Goal: Communication & Community: Participate in discussion

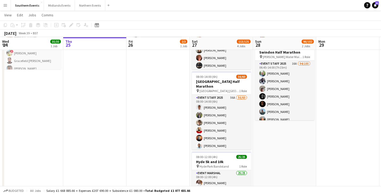
scroll to position [63, 0]
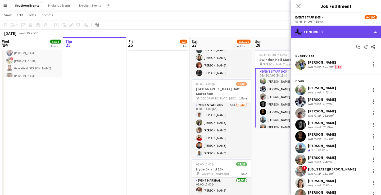
click at [325, 31] on div "single-neutral-actions-check-2 Confirmed" at bounding box center [336, 32] width 90 height 13
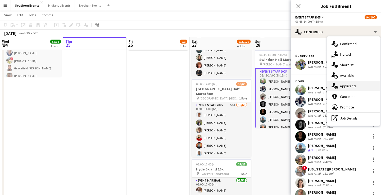
click at [347, 84] on span "Applicants" at bounding box center [348, 86] width 17 height 5
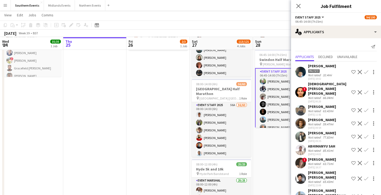
scroll to position [85, 0]
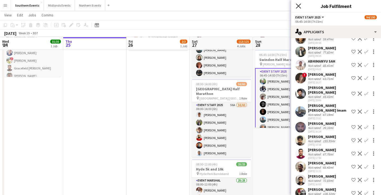
click at [299, 6] on icon at bounding box center [298, 5] width 5 height 5
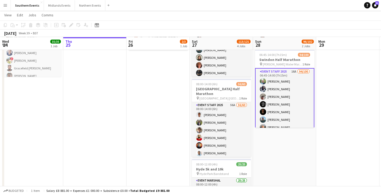
click at [327, 8] on app-navbar "Menu Boards Boards Boards All jobs Status Workforce Workforce My Workforce Recr…" at bounding box center [190, 5] width 381 height 11
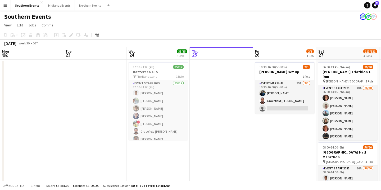
scroll to position [0, 126]
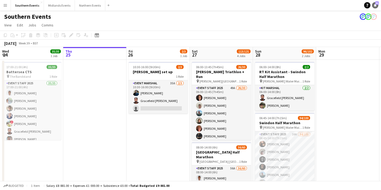
click at [377, 4] on span "51" at bounding box center [377, 2] width 4 height 3
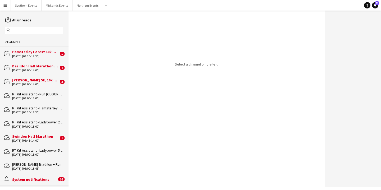
click at [45, 70] on div "[DATE] (07:00-14:00)" at bounding box center [35, 70] width 46 height 4
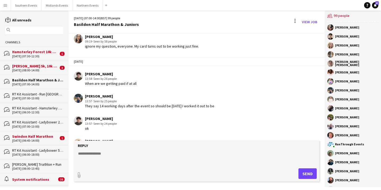
scroll to position [715, 0]
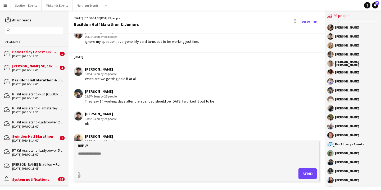
click at [37, 135] on div "Swindon Half Marathon" at bounding box center [35, 136] width 46 height 5
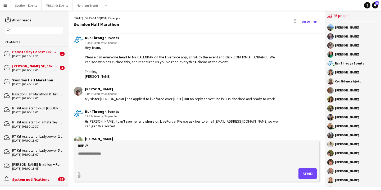
scroll to position [1196, 0]
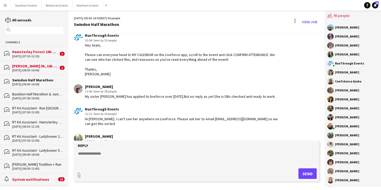
click at [125, 154] on textarea at bounding box center [197, 158] width 240 height 14
type textarea "**********"
click at [307, 174] on button "Send" at bounding box center [307, 173] width 18 height 11
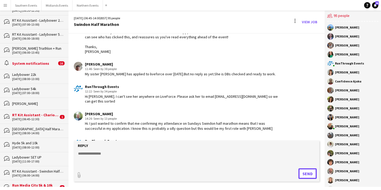
scroll to position [118, 0]
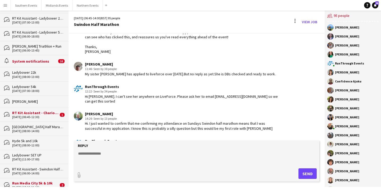
click at [49, 115] on div "[DATE] (06:45-12:30)" at bounding box center [35, 117] width 46 height 4
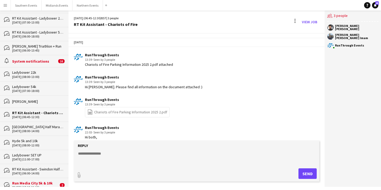
scroll to position [952, 0]
